Goal: Task Accomplishment & Management: Manage account settings

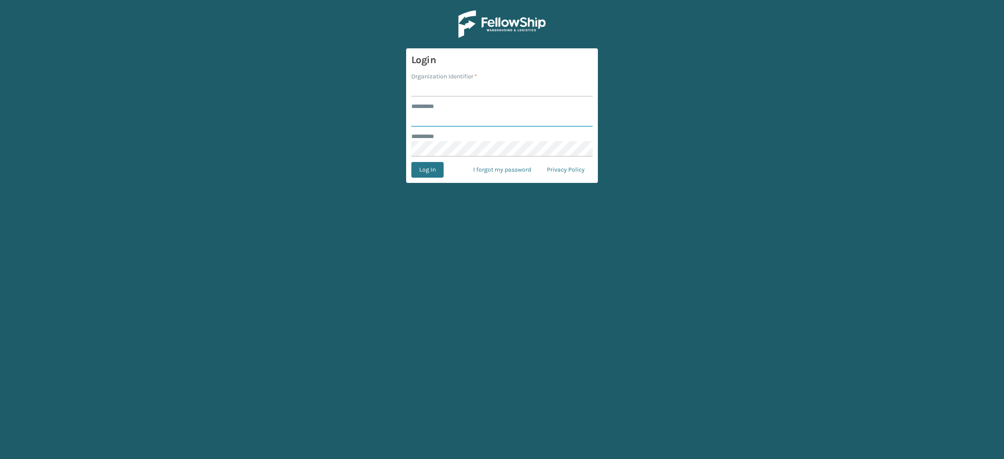
type input "**********"
click at [449, 88] on input "Organization Identifier *" at bounding box center [501, 89] width 181 height 16
click at [416, 170] on button "Log In" at bounding box center [427, 170] width 32 height 16
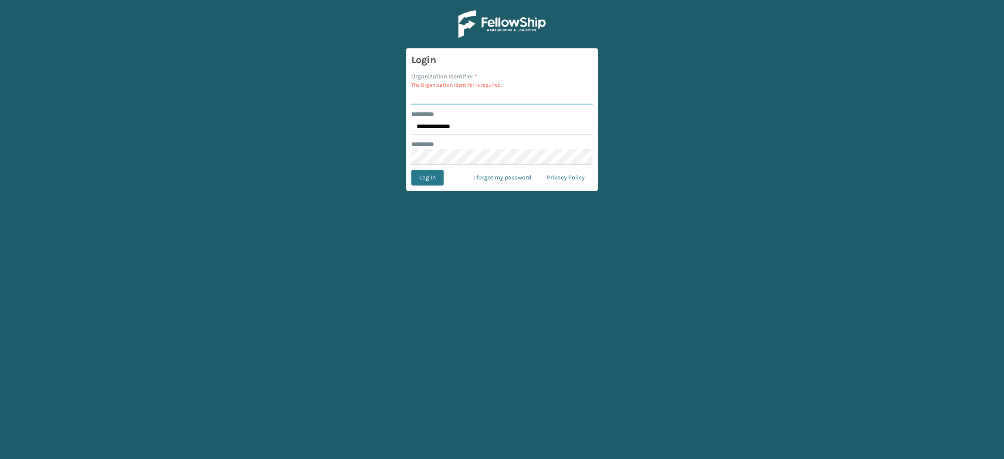
click at [444, 96] on input "Organization Identifier *" at bounding box center [501, 97] width 181 height 16
type input "SuperAdminOrganization"
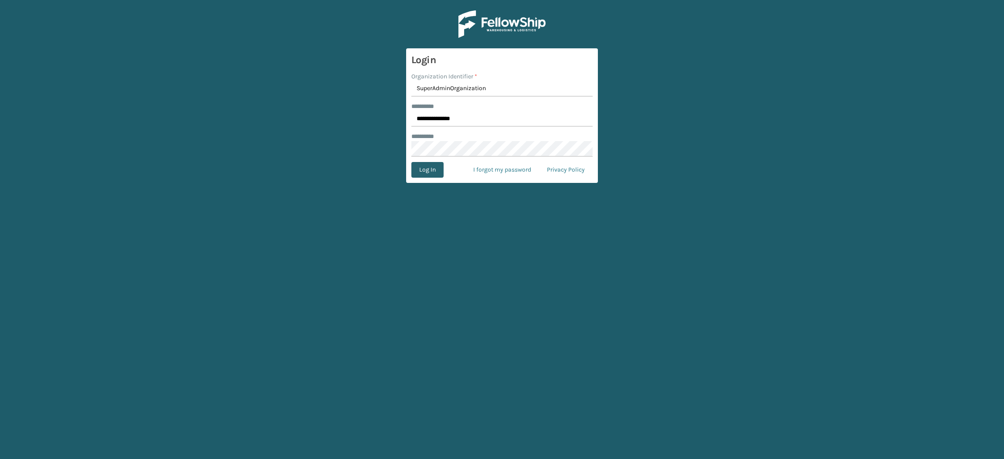
click at [427, 170] on button "Log In" at bounding box center [427, 170] width 32 height 16
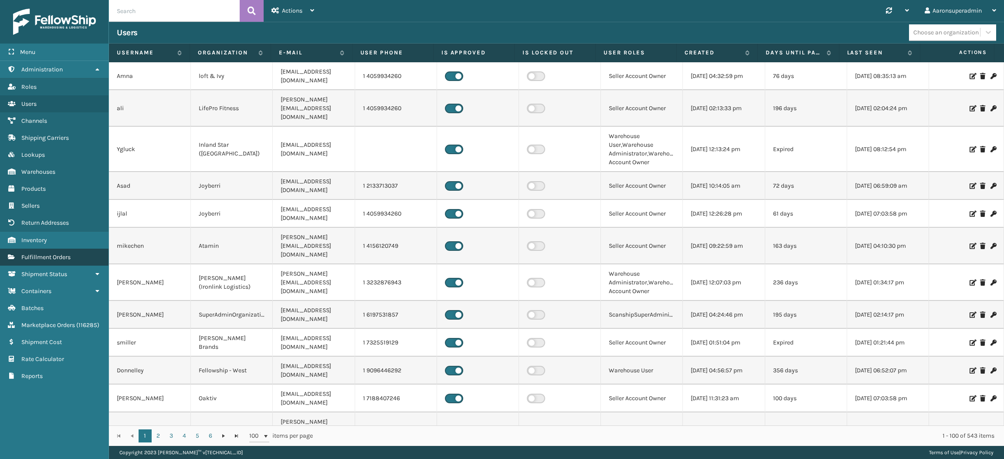
click at [62, 254] on span "Fulfillment Orders" at bounding box center [45, 257] width 49 height 7
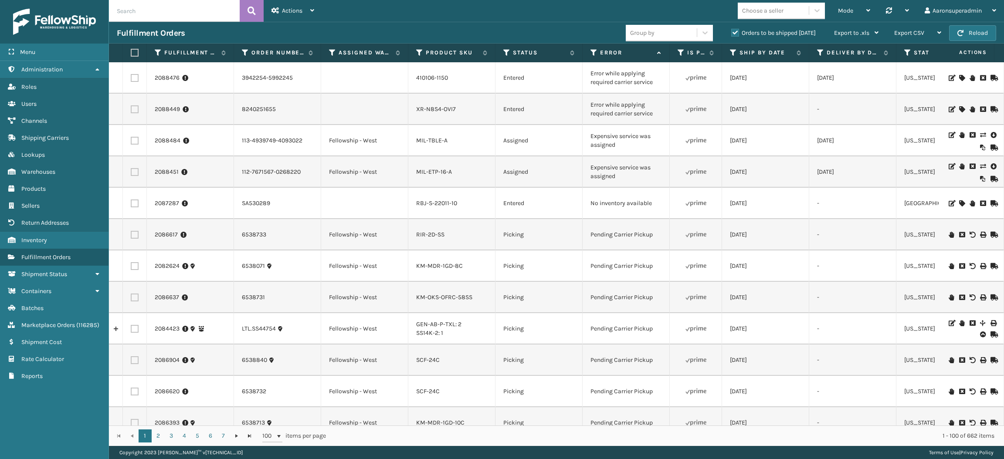
click at [134, 171] on label at bounding box center [135, 172] width 8 height 8
click at [131, 171] on input "checkbox" at bounding box center [131, 171] width 0 height 6
checkbox input "true"
click at [137, 141] on label at bounding box center [135, 141] width 8 height 8
click at [131, 141] on input "checkbox" at bounding box center [131, 140] width 0 height 6
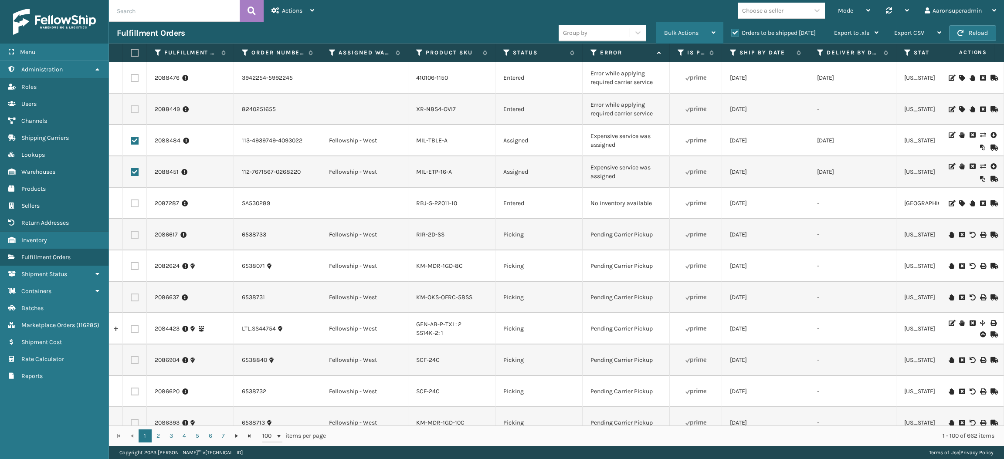
click at [675, 25] on div "Bulk Actions" at bounding box center [689, 33] width 51 height 22
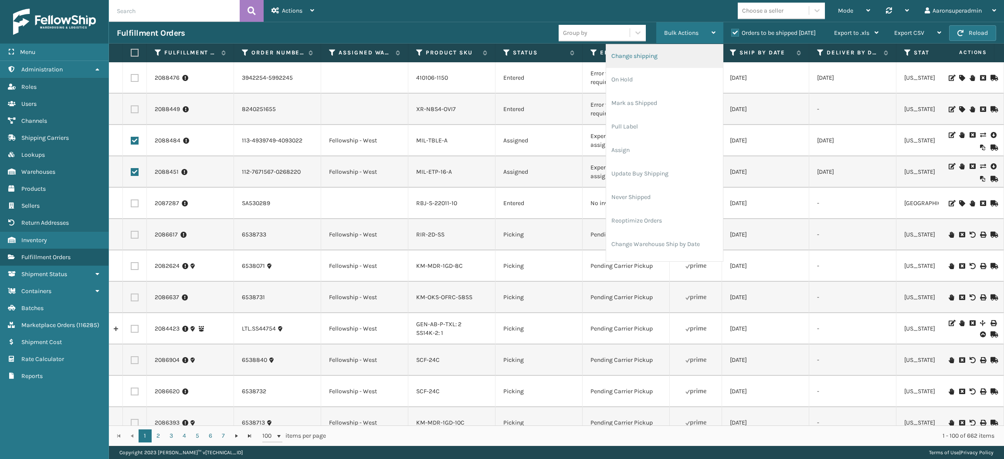
click at [660, 60] on li "Change shipping" at bounding box center [664, 56] width 117 height 24
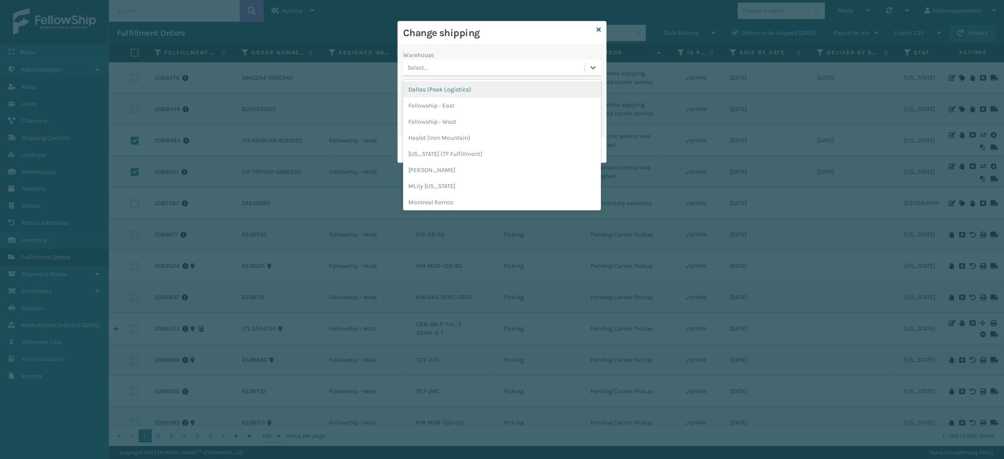
click at [526, 71] on div "Select..." at bounding box center [494, 68] width 182 height 14
click at [478, 125] on div "Fellowship - West" at bounding box center [502, 122] width 198 height 16
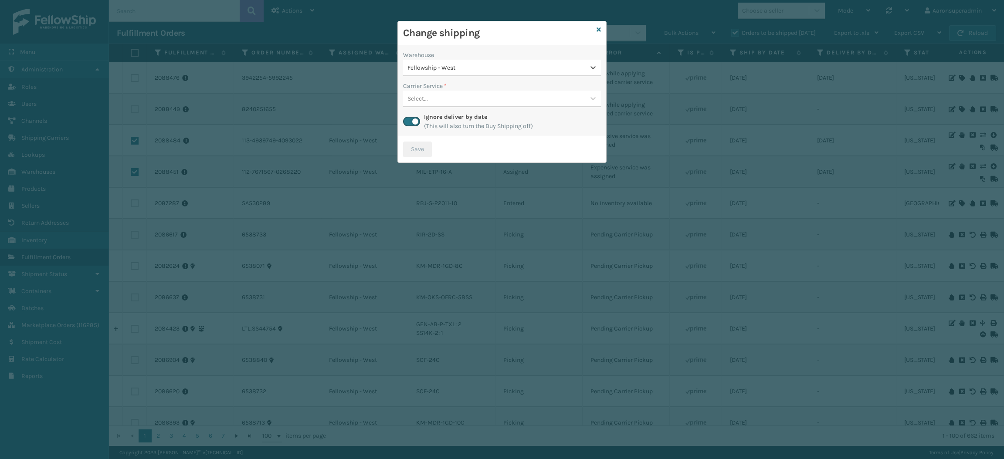
click at [456, 98] on div "Select..." at bounding box center [494, 99] width 182 height 14
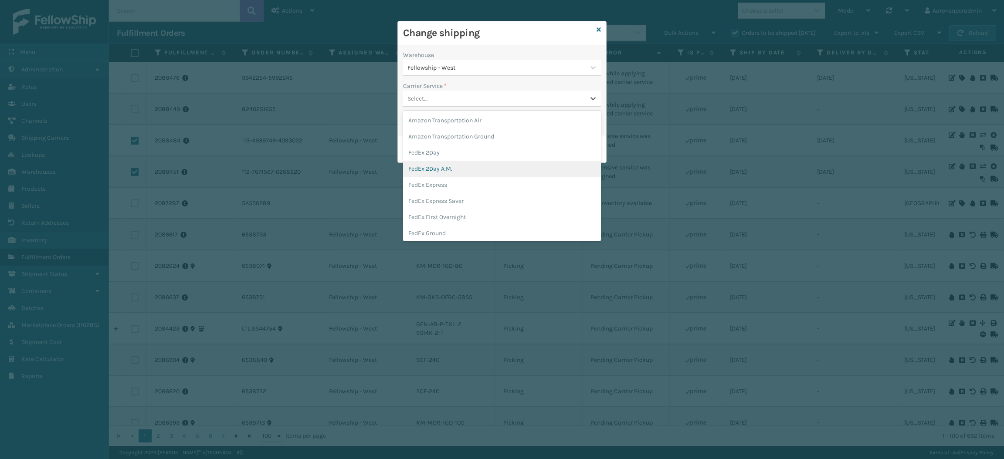
scroll to position [38, 0]
click at [441, 206] on div "FedEx Home Delivery" at bounding box center [502, 212] width 198 height 16
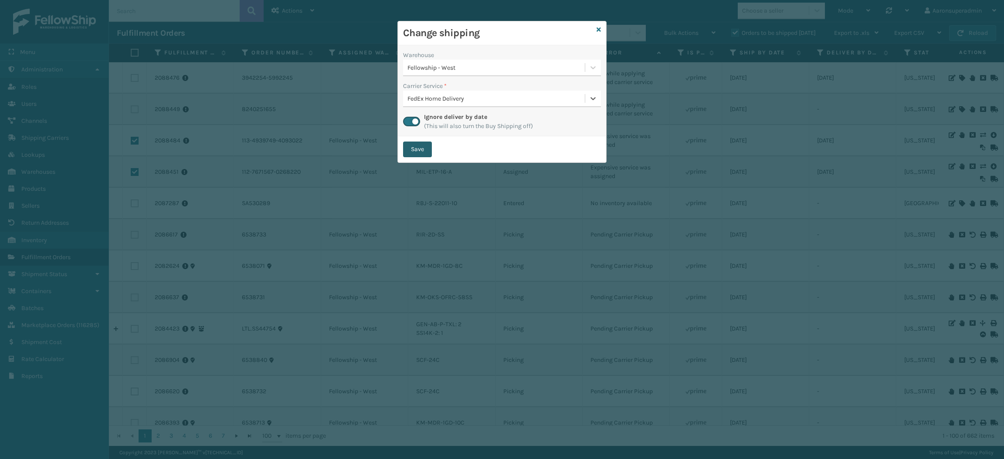
click at [415, 143] on button "Save" at bounding box center [417, 150] width 29 height 16
checkbox input "false"
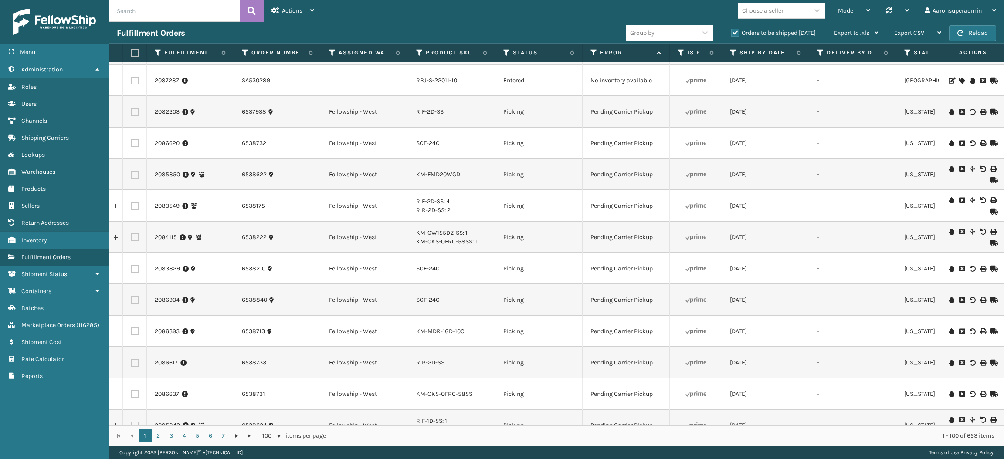
scroll to position [59, 0]
